Goal: Transaction & Acquisition: Purchase product/service

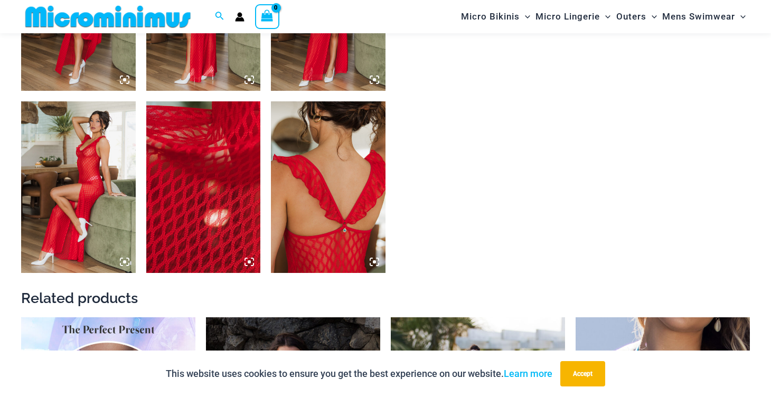
scroll to position [919, 0]
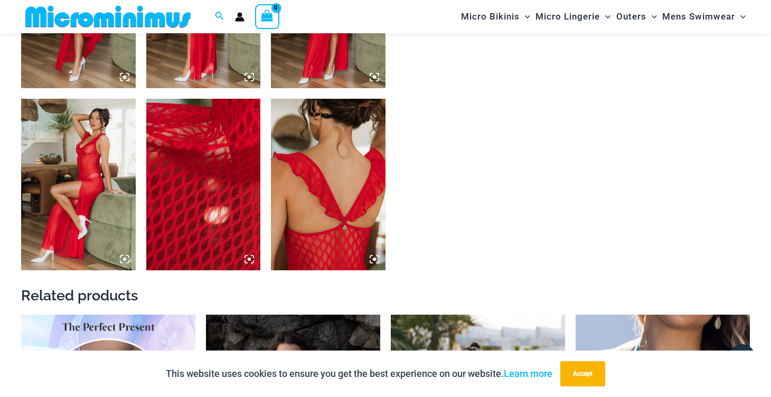
click at [313, 158] on img at bounding box center [328, 185] width 115 height 172
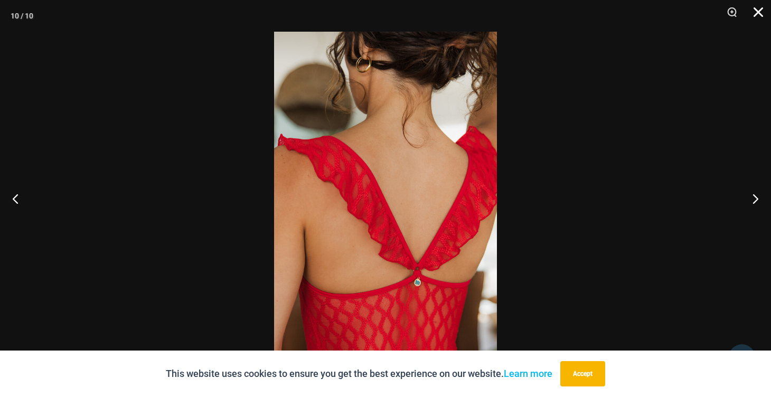
click at [756, 10] on button "Close" at bounding box center [755, 16] width 26 height 32
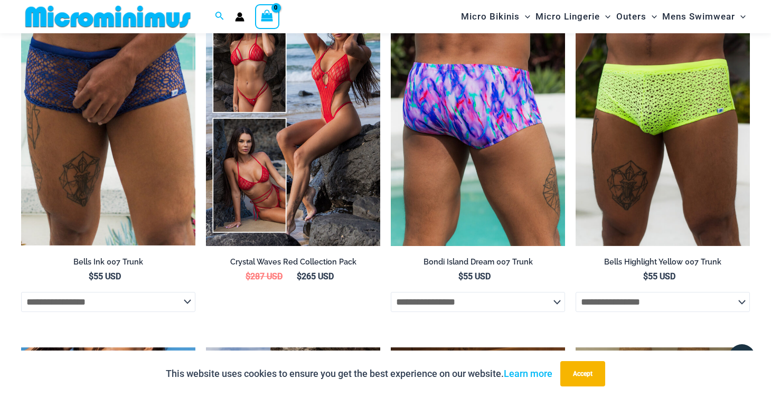
scroll to position [1843, 0]
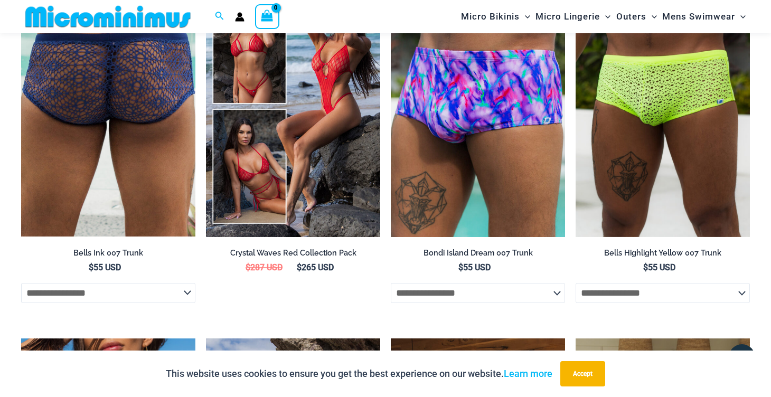
click at [125, 98] on img at bounding box center [108, 106] width 174 height 261
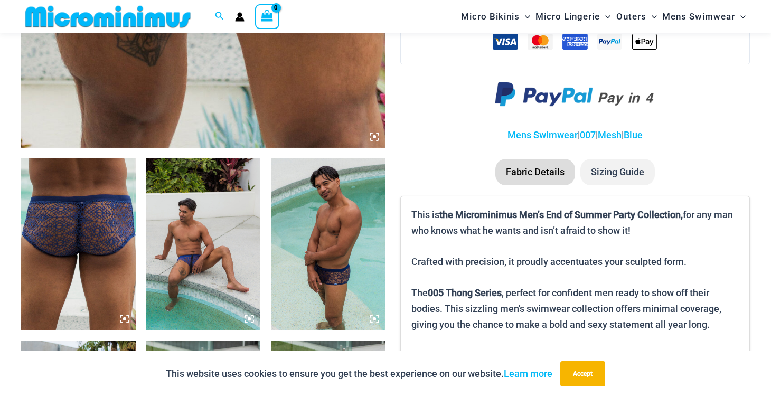
scroll to position [496, 0]
click at [190, 253] on img at bounding box center [203, 244] width 115 height 172
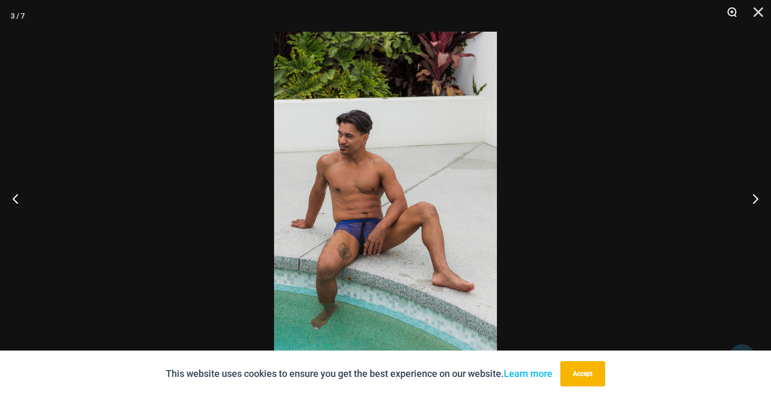
click at [732, 13] on button "Zoom" at bounding box center [728, 16] width 26 height 32
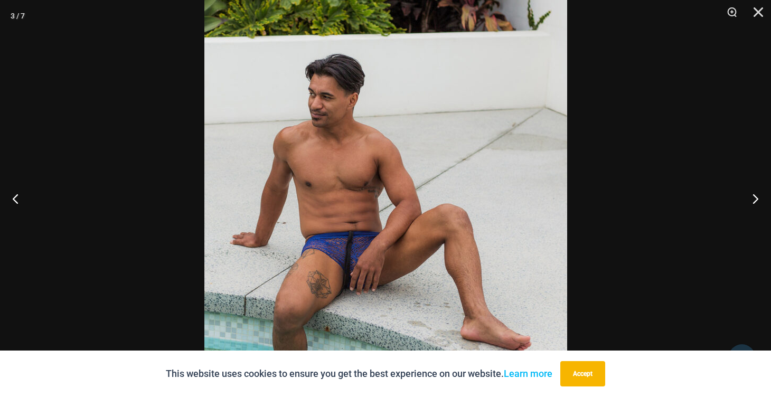
click at [354, 266] on img at bounding box center [385, 199] width 363 height 544
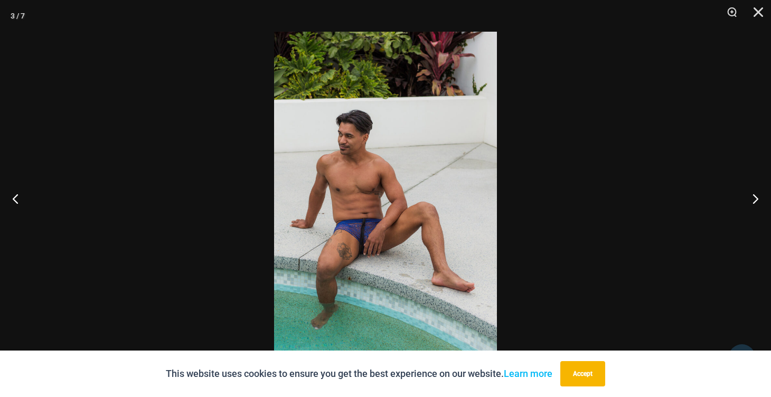
click at [354, 266] on img at bounding box center [385, 199] width 223 height 334
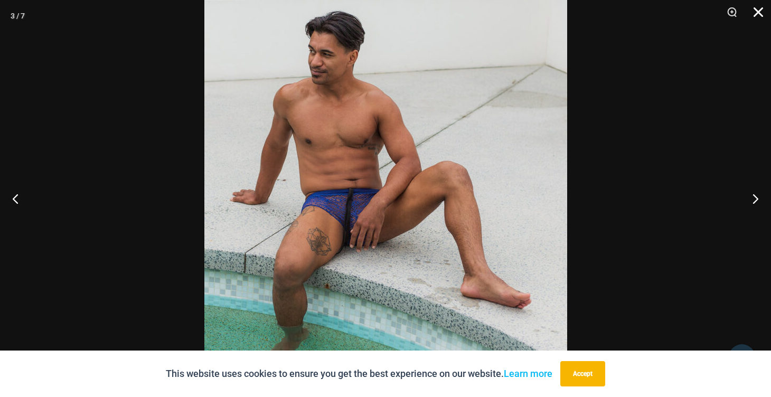
click at [760, 13] on button "Close" at bounding box center [755, 16] width 26 height 32
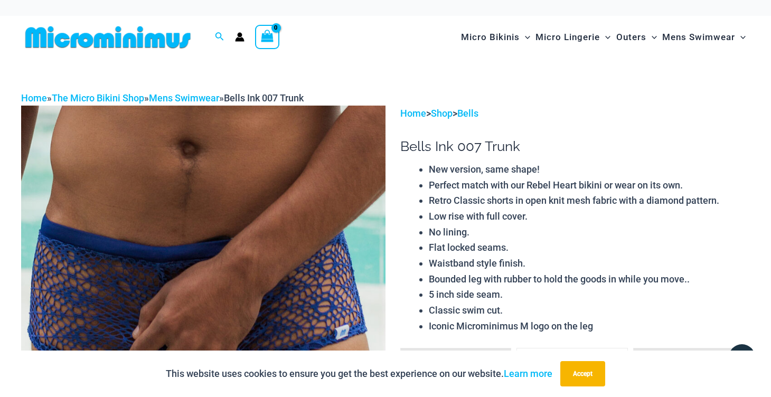
scroll to position [0, 0]
